Goal: Transaction & Acquisition: Purchase product/service

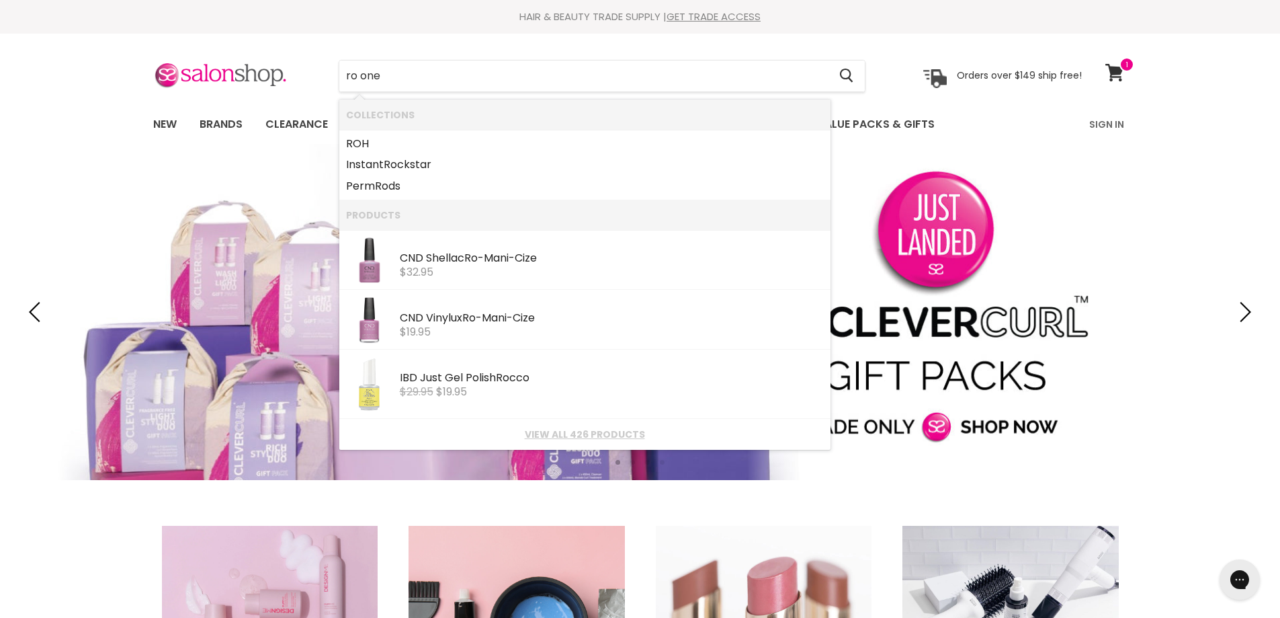
type input "ro one"
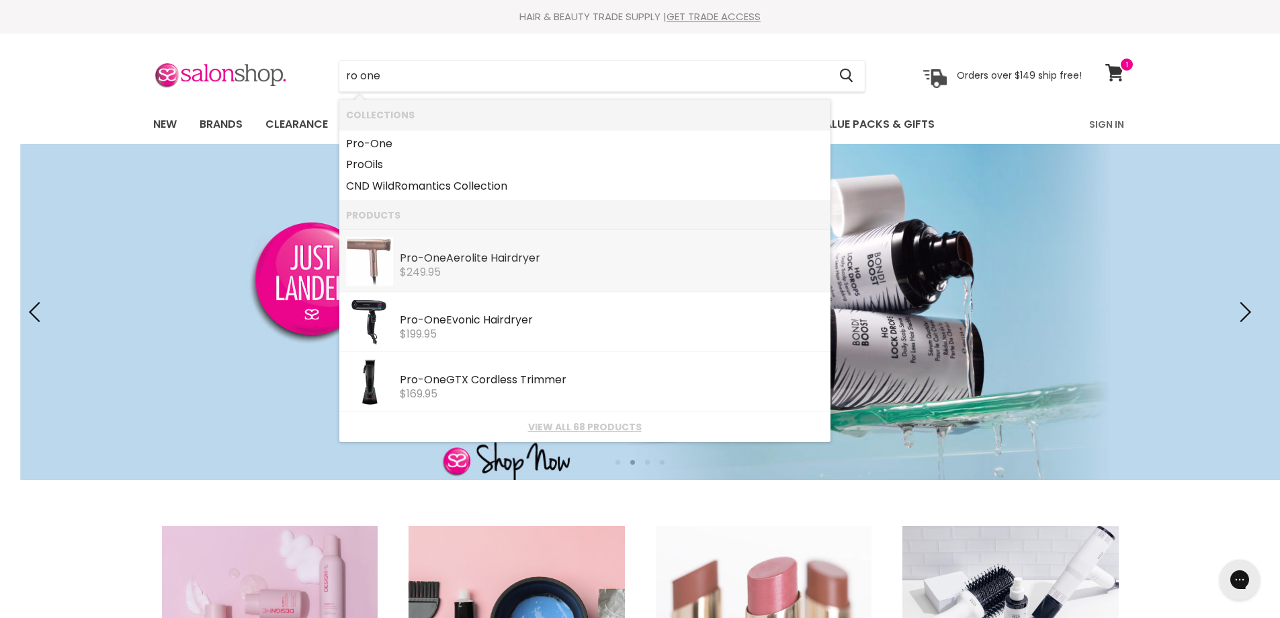
click at [435, 259] on b "One" at bounding box center [435, 257] width 22 height 15
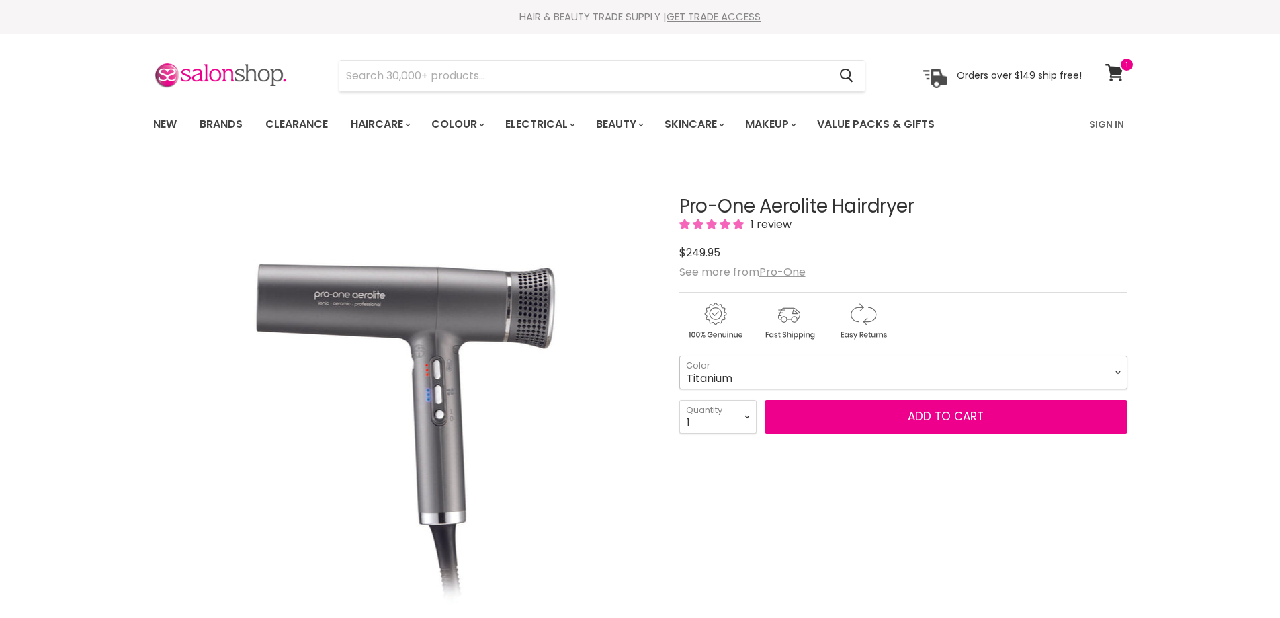
click at [1116, 368] on select "Titanium Black Rose Gold Green Emerald Pink Diamond Blue Sapphire Pearl White -…" at bounding box center [904, 373] width 448 height 34
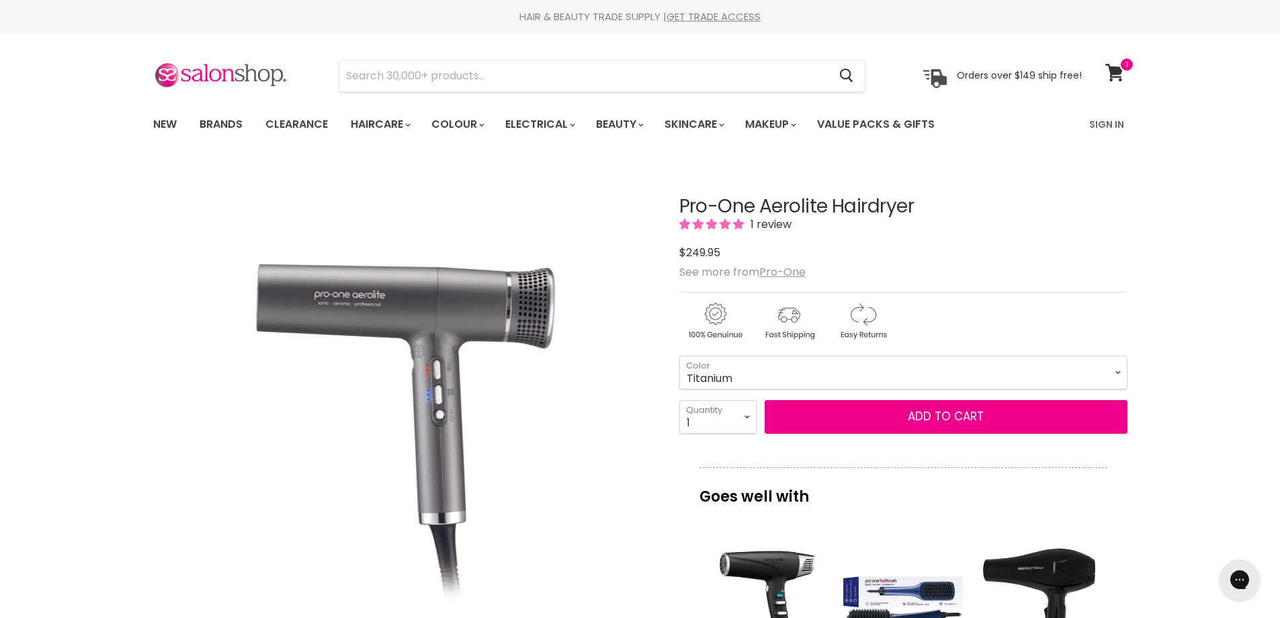
click at [1029, 258] on div "$249.95" at bounding box center [904, 252] width 448 height 18
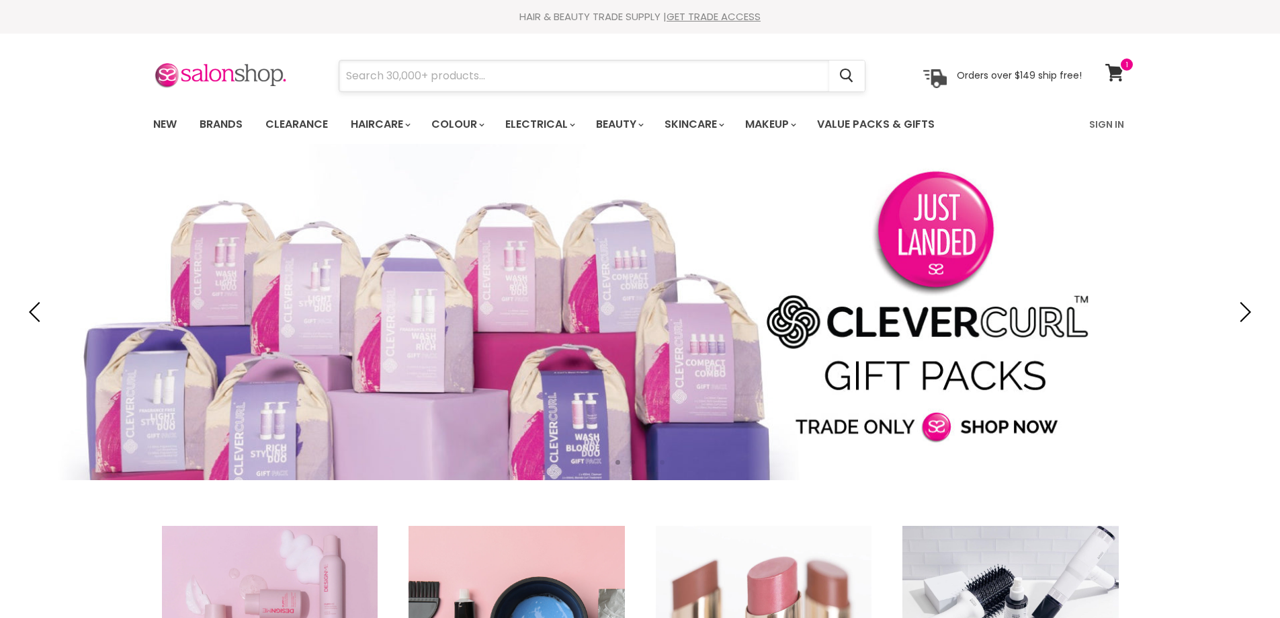
click at [456, 84] on input "Search" at bounding box center [584, 75] width 490 height 31
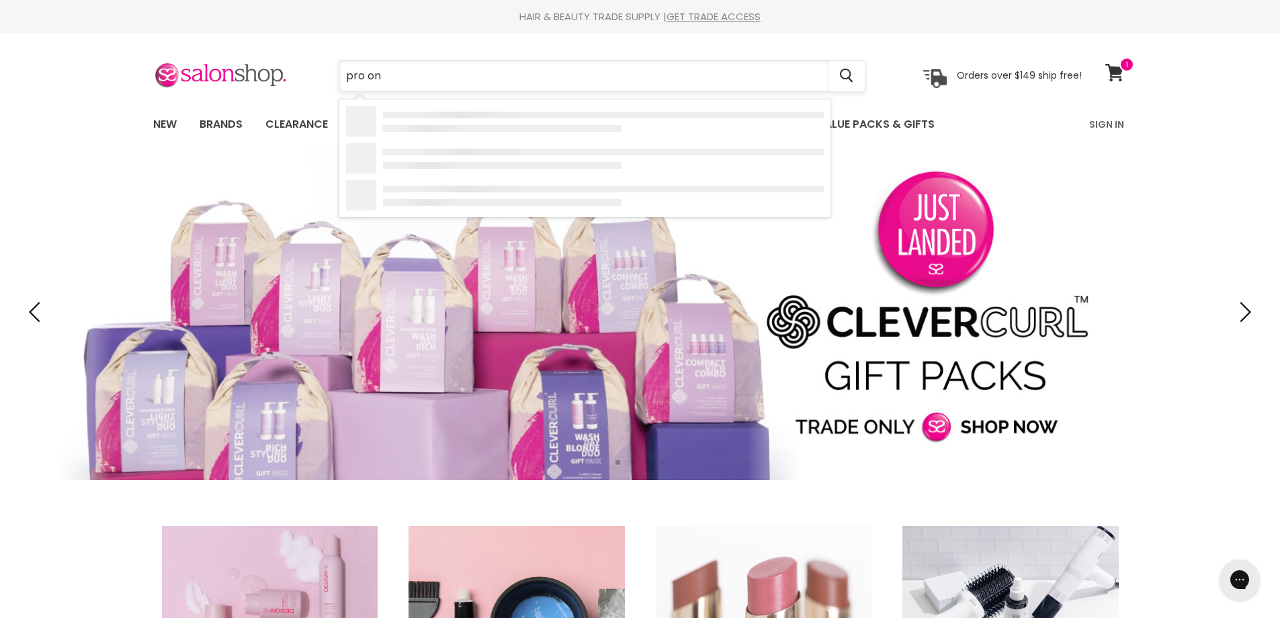
type input "pro one"
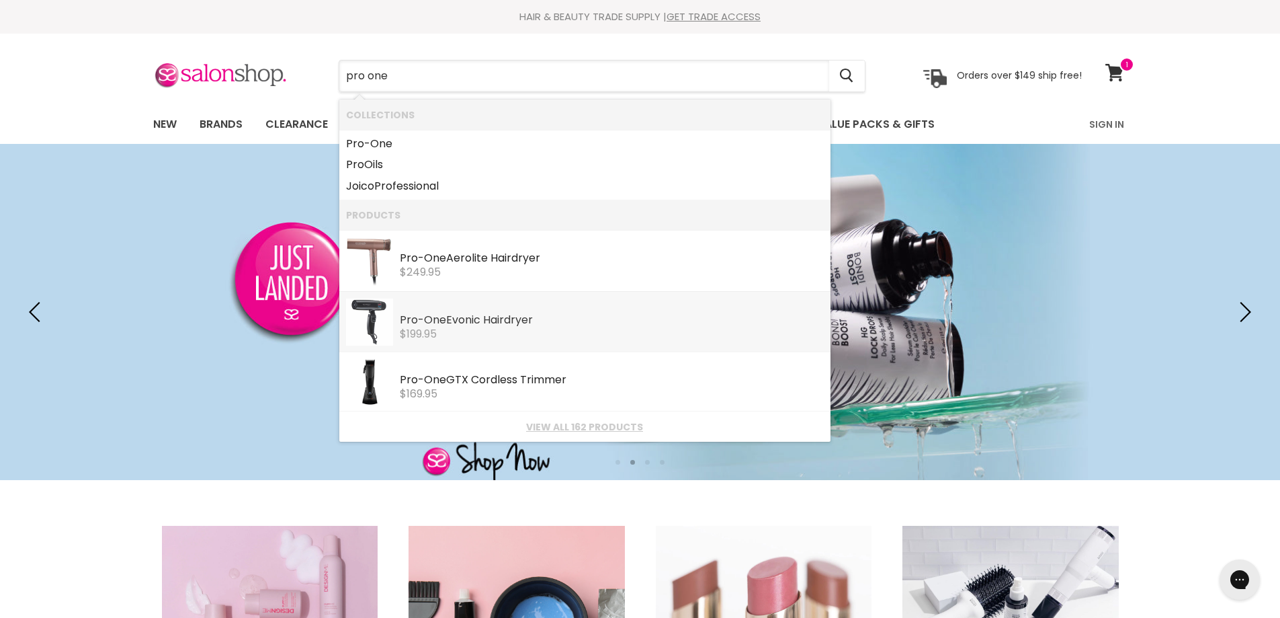
click at [457, 319] on div "Pro - One Evonic Hairdryer" at bounding box center [612, 321] width 424 height 14
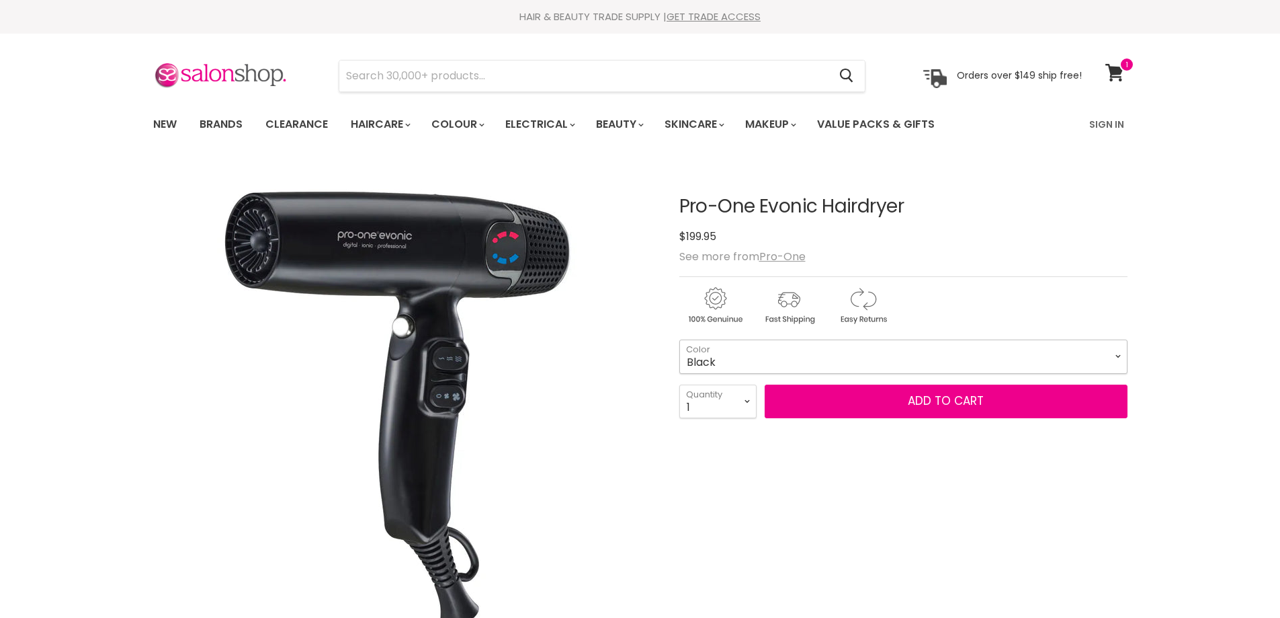
click at [1120, 360] on select "Black Pink Blue" at bounding box center [904, 356] width 448 height 34
click at [1059, 505] on div "Goes well with imageUrl Wahl Powerdry Dryer $93.95 imageUrl JRL 2020H Forte Pro…" at bounding box center [904, 590] width 448 height 306
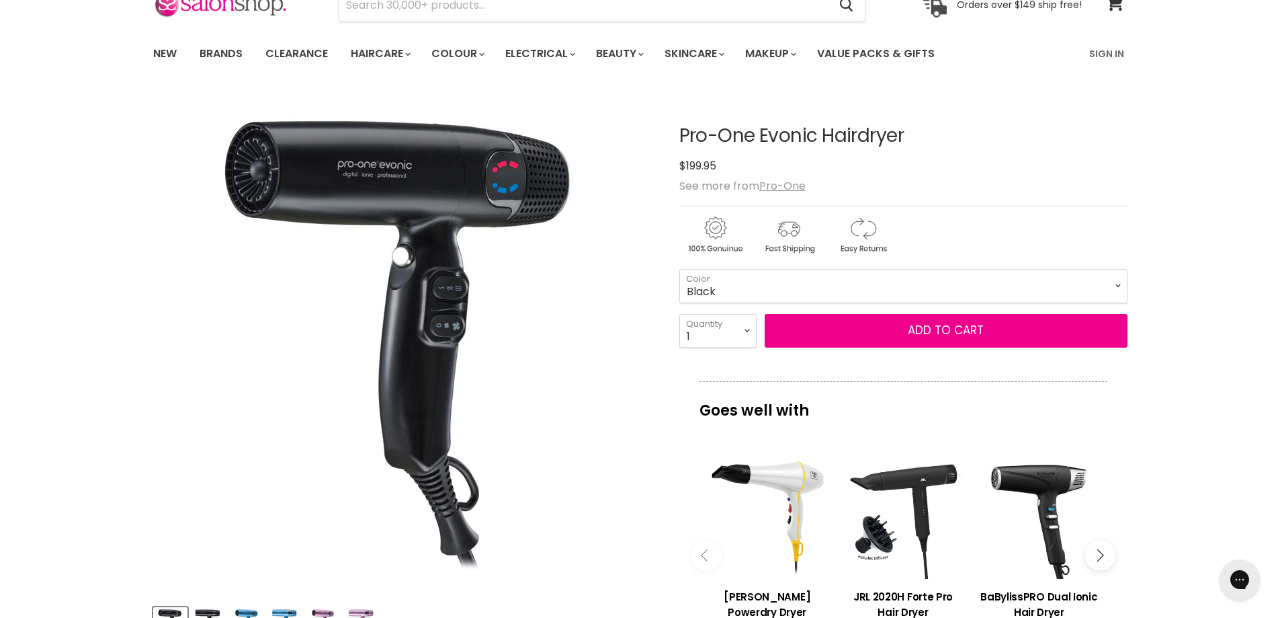
scroll to position [134, 0]
